Goal: Check status: Check status

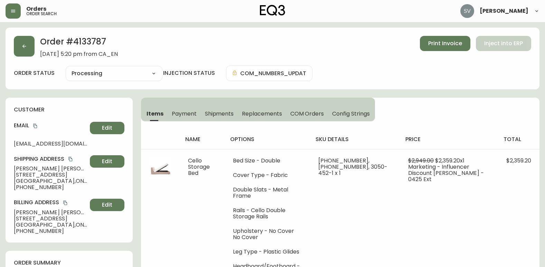
select select "PROCESSING"
click at [20, 12] on button "button" at bounding box center [13, 10] width 15 height 15
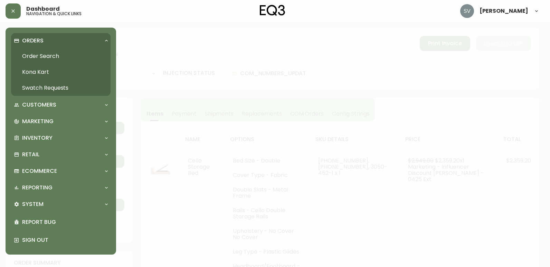
click at [55, 54] on link "Order Search" at bounding box center [60, 56] width 99 height 16
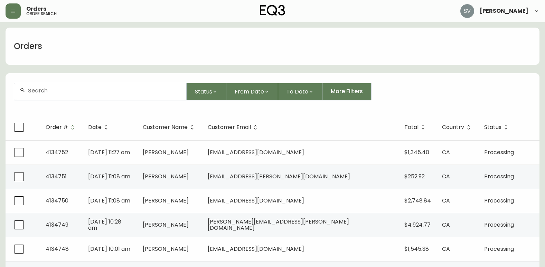
click at [110, 94] on div at bounding box center [100, 91] width 172 height 17
type input "[PERSON_NAME]"
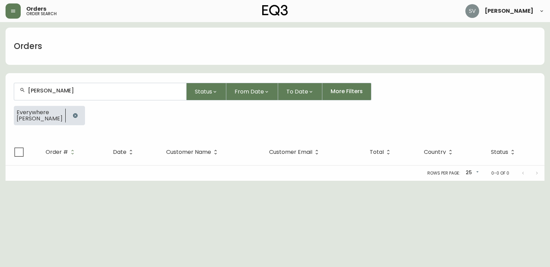
click at [73, 117] on icon "button" at bounding box center [75, 115] width 4 height 4
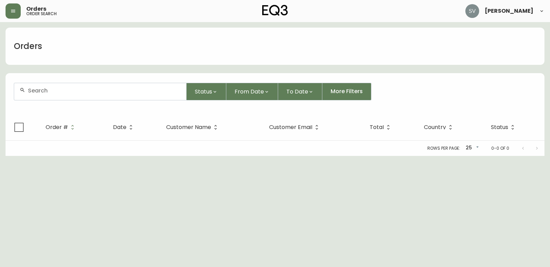
click at [72, 88] on input "text" at bounding box center [104, 90] width 153 height 7
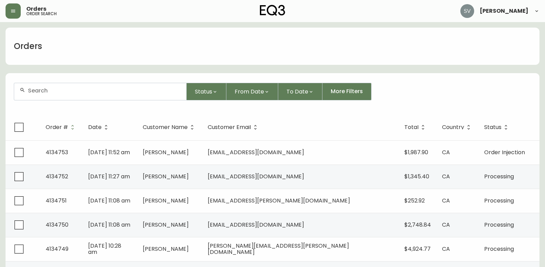
click at [76, 90] on input "text" at bounding box center [104, 90] width 153 height 7
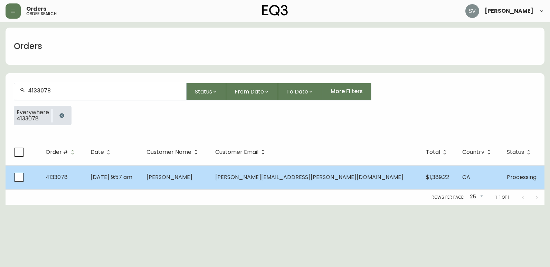
type input "4133078"
click at [141, 179] on td "[DATE] 9:57 am" at bounding box center [113, 177] width 56 height 24
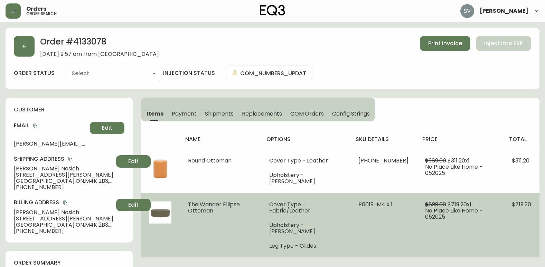
type input "Processing"
select select "PROCESSING"
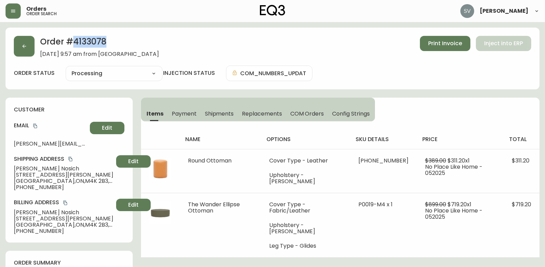
drag, startPoint x: 117, startPoint y: 44, endPoint x: 73, endPoint y: 44, distance: 43.5
click at [73, 44] on h2 "Order # 4133078" at bounding box center [99, 43] width 119 height 15
copy h2 "4133078"
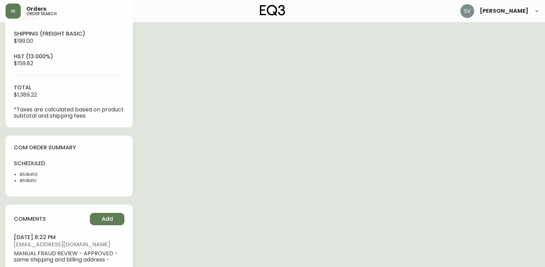
scroll to position [276, 0]
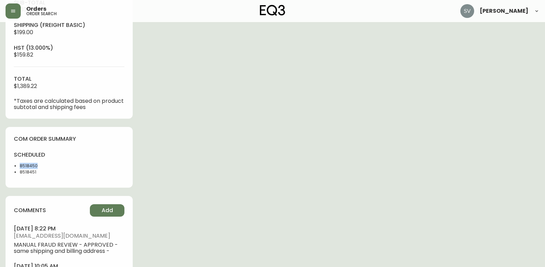
drag, startPoint x: 41, startPoint y: 168, endPoint x: 19, endPoint y: 166, distance: 22.2
click at [19, 166] on ul "8518450 8518451" at bounding box center [39, 169] width 51 height 12
copy li "8518450"
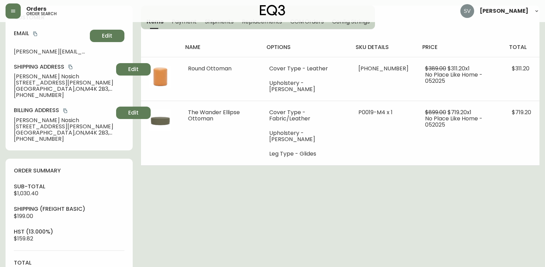
scroll to position [0, 0]
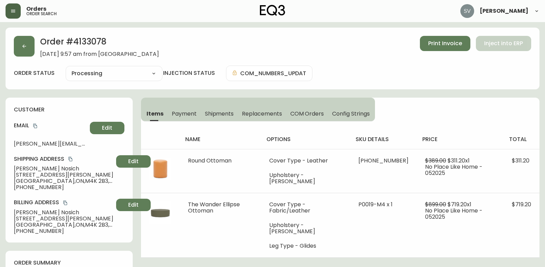
click at [14, 14] on button "button" at bounding box center [13, 10] width 15 height 15
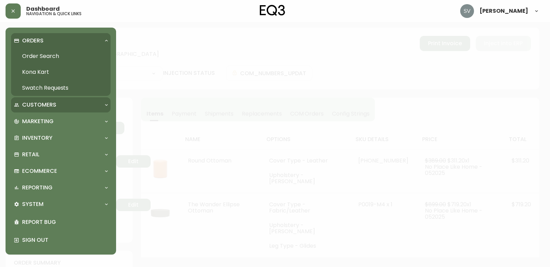
click at [54, 106] on p "Customers" at bounding box center [39, 105] width 34 height 8
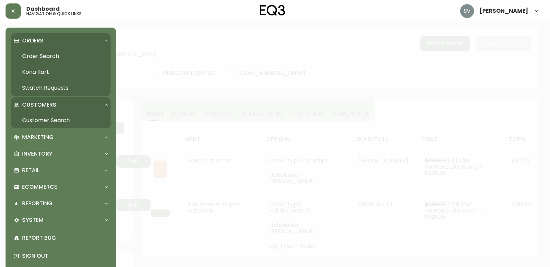
click at [58, 121] on link "Customer Search" at bounding box center [60, 121] width 99 height 16
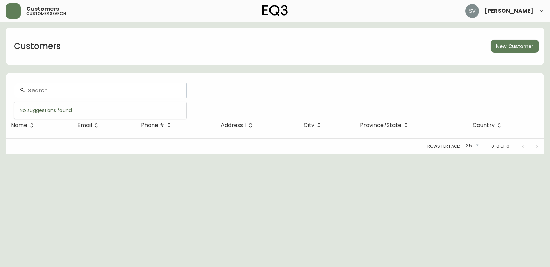
click at [71, 91] on input "text" at bounding box center [104, 90] width 153 height 7
type input "[PHONE_NUMBER]"
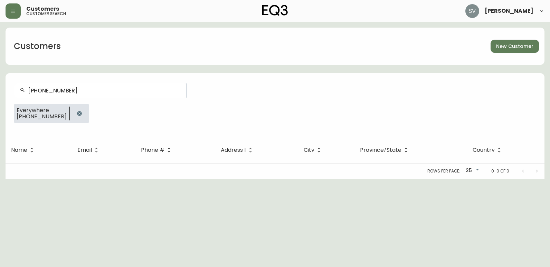
click at [77, 112] on icon "button" at bounding box center [80, 114] width 6 height 6
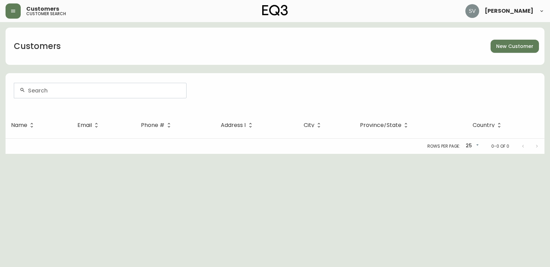
click at [509, 154] on html "Customers customer search [PERSON_NAME] Customers New Customer Name Email Phone…" at bounding box center [275, 77] width 550 height 154
click at [20, 12] on button "button" at bounding box center [13, 10] width 15 height 15
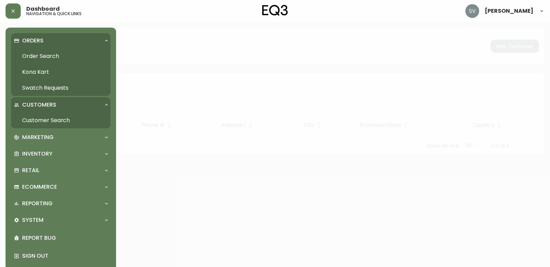
click at [47, 54] on link "Order Search" at bounding box center [60, 56] width 99 height 16
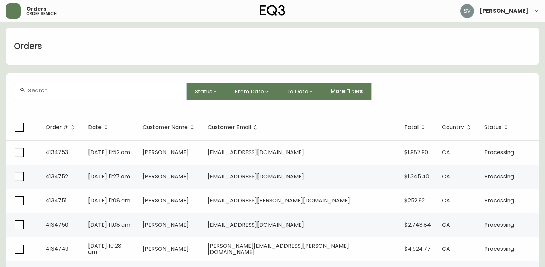
click at [113, 93] on input "text" at bounding box center [104, 90] width 153 height 7
paste input "4134233"
type input "4134233"
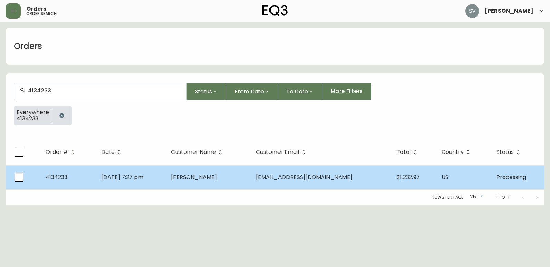
click at [165, 171] on td "[DATE] 7:27 pm" at bounding box center [131, 177] width 70 height 24
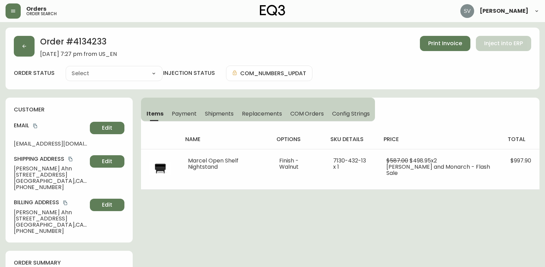
type input "Processing"
select select "PROCESSING"
click at [210, 115] on span "Shipments" at bounding box center [219, 113] width 29 height 7
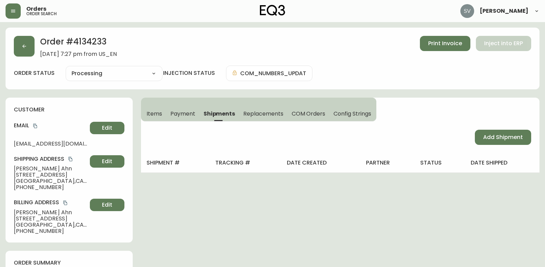
click at [176, 113] on span "Payment" at bounding box center [182, 113] width 25 height 7
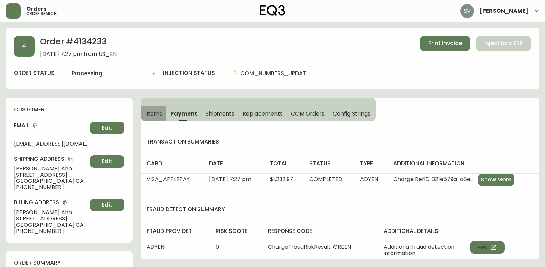
click at [153, 113] on span "Items" at bounding box center [154, 113] width 16 height 7
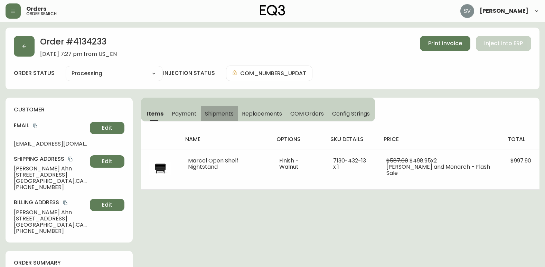
click at [218, 116] on span "Shipments" at bounding box center [219, 113] width 29 height 7
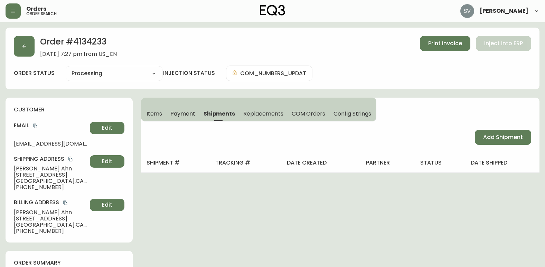
click at [150, 115] on span "Items" at bounding box center [154, 113] width 16 height 7
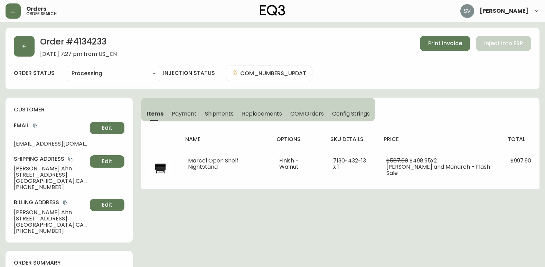
click at [212, 115] on span "Shipments" at bounding box center [219, 113] width 29 height 7
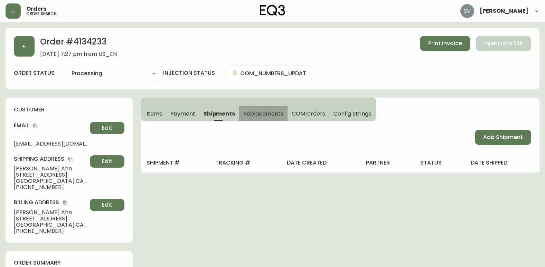
click at [268, 111] on span "Replacements" at bounding box center [263, 113] width 40 height 7
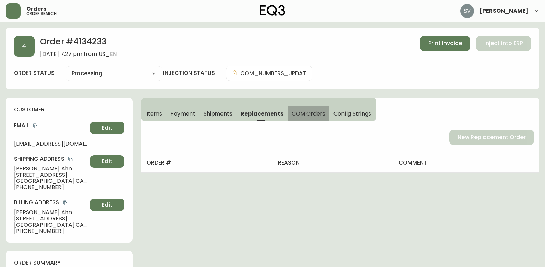
click at [312, 111] on span "COM Orders" at bounding box center [308, 113] width 34 height 7
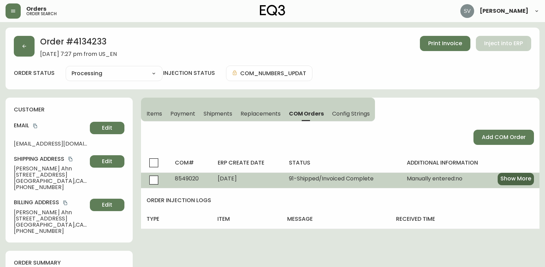
click at [523, 179] on span "Show More" at bounding box center [515, 179] width 31 height 8
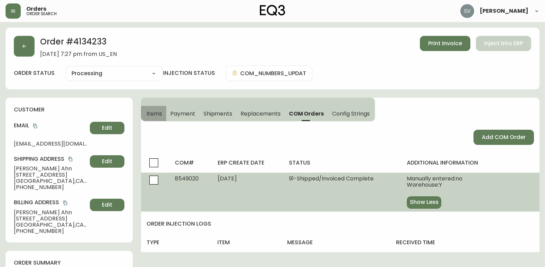
click at [153, 116] on span "Items" at bounding box center [154, 113] width 16 height 7
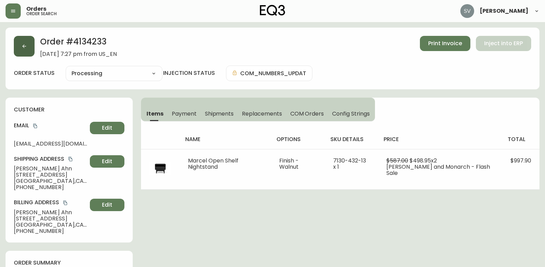
click at [27, 55] on button "button" at bounding box center [24, 46] width 21 height 21
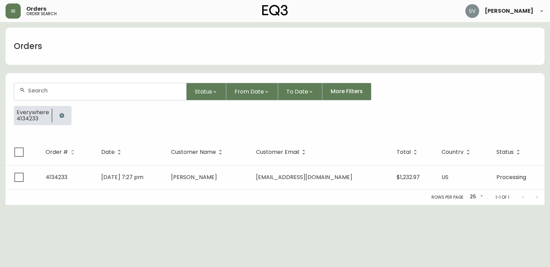
click at [61, 114] on icon "button" at bounding box center [61, 115] width 4 height 4
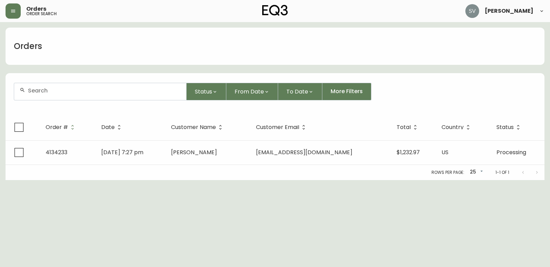
click at [70, 93] on input "text" at bounding box center [104, 90] width 153 height 7
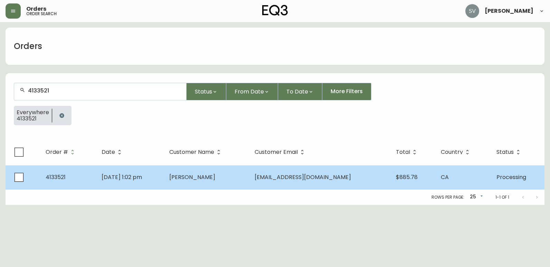
type input "4133521"
click at [164, 178] on td "[DATE] 1:02 pm" at bounding box center [130, 177] width 68 height 24
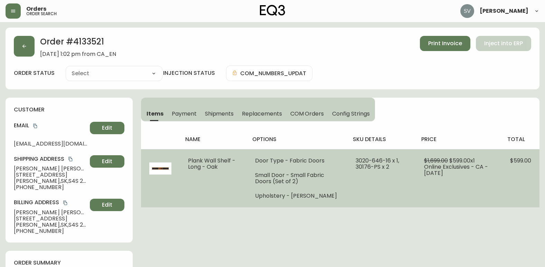
type input "Processing"
select select "PROCESSING"
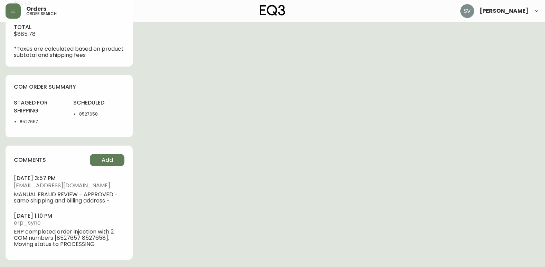
scroll to position [352, 0]
drag, startPoint x: 97, startPoint y: 112, endPoint x: 79, endPoint y: 112, distance: 18.0
click at [79, 112] on li "8527658" at bounding box center [101, 113] width 45 height 6
copy li "8527658"
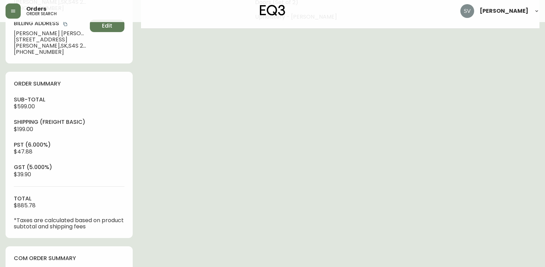
scroll to position [0, 0]
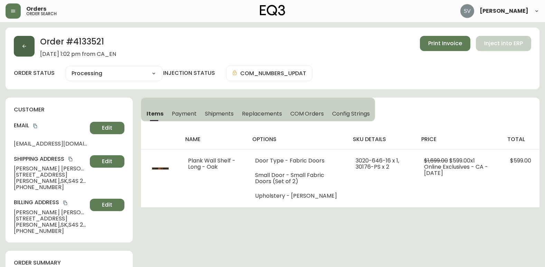
click at [25, 49] on icon "button" at bounding box center [24, 47] width 6 height 6
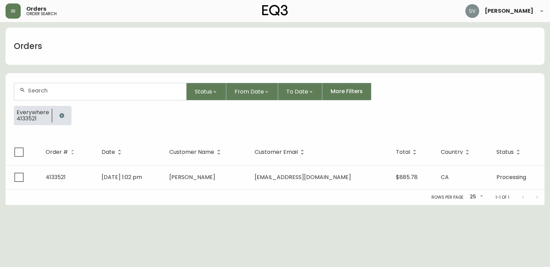
click at [96, 94] on div at bounding box center [100, 91] width 172 height 17
click at [61, 116] on icon "button" at bounding box center [62, 116] width 6 height 6
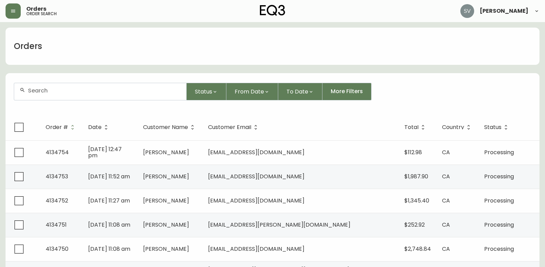
click at [94, 95] on div at bounding box center [100, 91] width 172 height 17
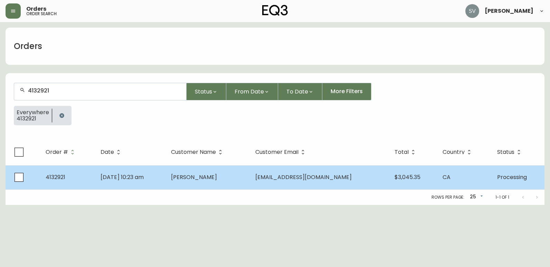
type input "4132921"
click at [165, 172] on td "[DATE] 10:23 am" at bounding box center [130, 177] width 70 height 24
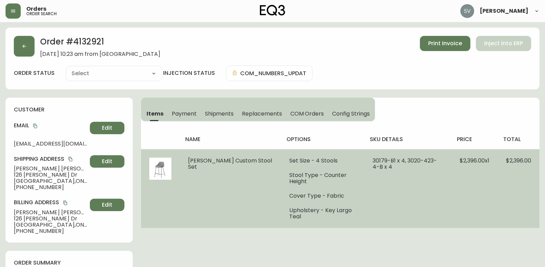
type input "Processing"
select select "PROCESSING"
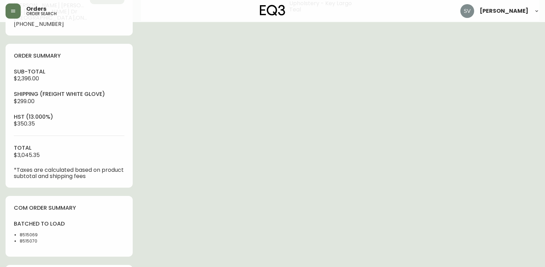
scroll to position [242, 0]
